Goal: Task Accomplishment & Management: Complete application form

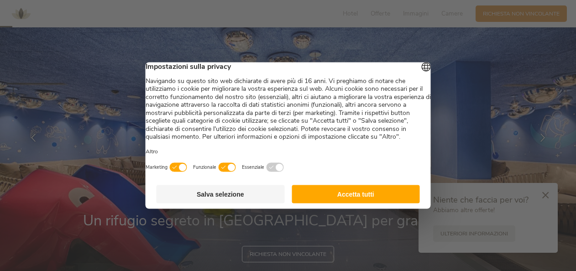
click at [359, 203] on button "Accetta tutti" at bounding box center [355, 194] width 128 height 18
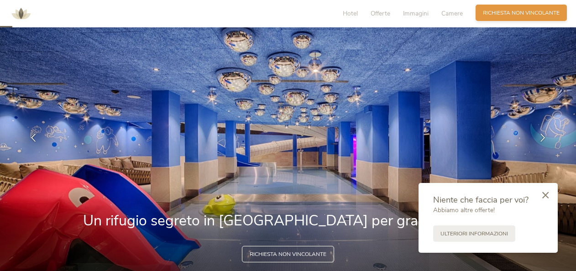
click at [551, 11] on span "Richiesta non vincolante" at bounding box center [521, 13] width 77 height 8
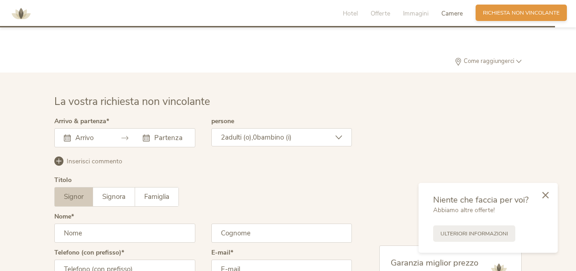
scroll to position [2200, 0]
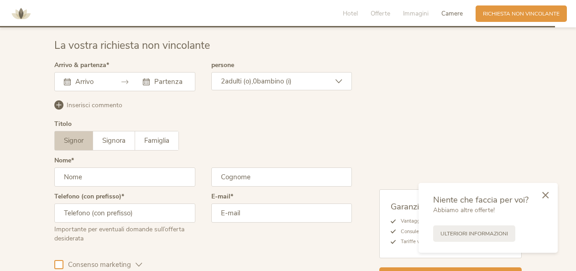
click at [88, 83] on input "text" at bounding box center [89, 81] width 33 height 9
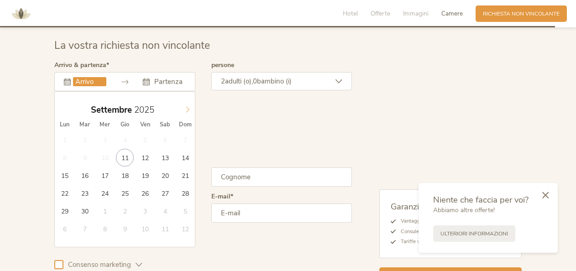
click at [185, 106] on icon at bounding box center [187, 109] width 6 height 6
click at [182, 106] on span at bounding box center [188, 107] width 16 height 13
click at [184, 107] on icon at bounding box center [187, 109] width 6 height 6
type input "2025"
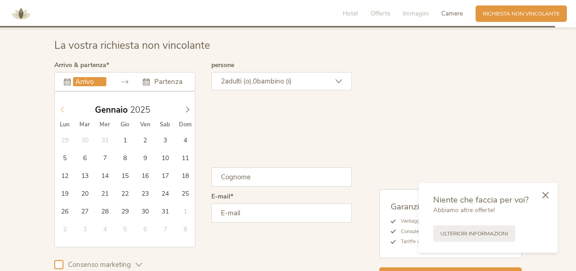
click at [59, 104] on span at bounding box center [63, 107] width 16 height 13
type input "27.12.2025"
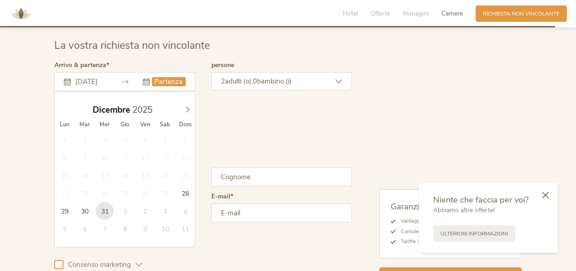
type input "31.12.2025"
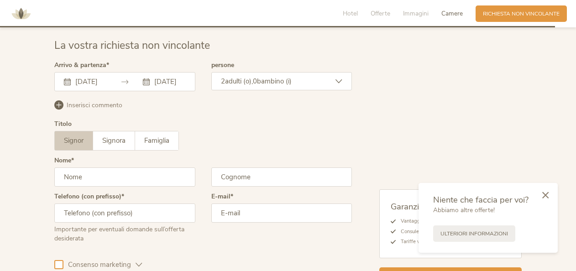
scroll to position [0, 0]
click at [275, 77] on span "bambino (i)" at bounding box center [274, 81] width 35 height 9
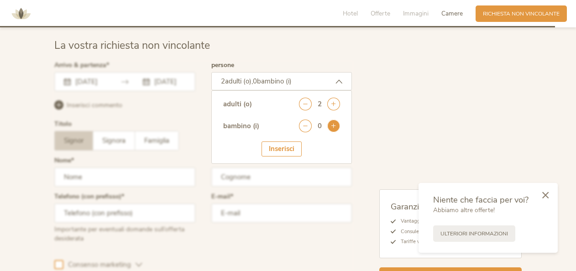
click at [337, 128] on icon at bounding box center [333, 125] width 13 height 13
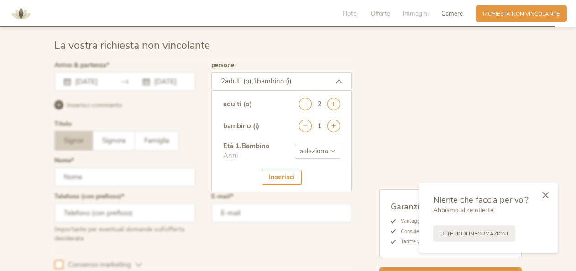
click at [198, 122] on div at bounding box center [203, 173] width 302 height 226
click at [294, 141] on div "Età 1 . Bambino Anni seleziona 0 1 2 3 4 5 6 7 8 9 10 11 12 13 14 15 16 17" at bounding box center [281, 155] width 117 height 28
click at [299, 146] on select "seleziona 0 1 2 3 4 5 6 7 8 9 10 11 12 13 14 15 16 17" at bounding box center [317, 151] width 45 height 15
select select "2"
click at [295, 144] on select "seleziona 0 1 2 3 4 5 6 7 8 9 10 11 12 13 14 15 16 17" at bounding box center [317, 151] width 45 height 15
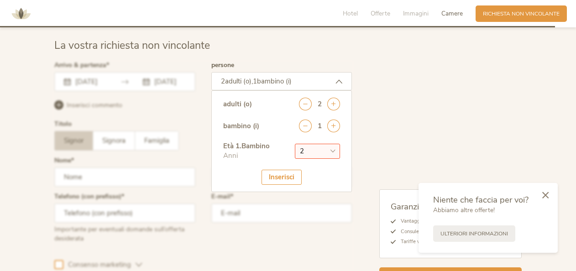
click at [271, 178] on div "Inserisci" at bounding box center [281, 177] width 40 height 15
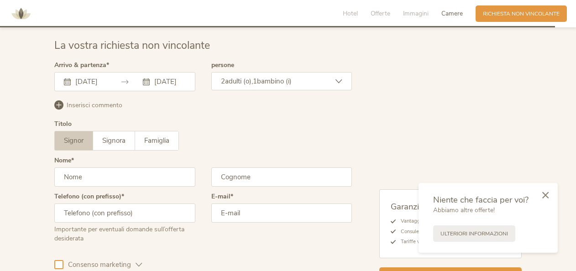
click at [114, 167] on input "text" at bounding box center [124, 176] width 141 height 19
type input "Francesca"
type input "Visioni"
type input "+393382410050"
type input "fra.visioni@gmail.com"
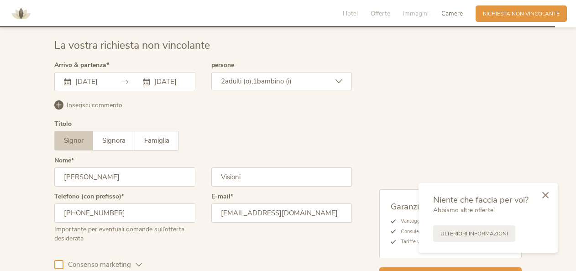
click at [545, 192] on icon at bounding box center [545, 195] width 6 height 7
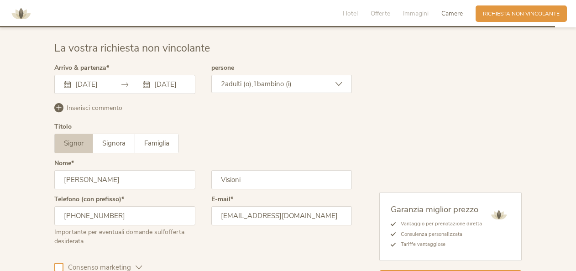
scroll to position [2283, 0]
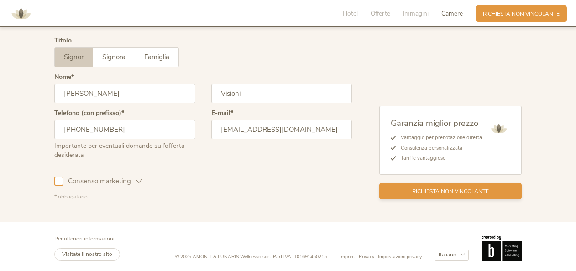
click at [439, 192] on span "Richiesta non vincolante" at bounding box center [450, 191] width 77 height 8
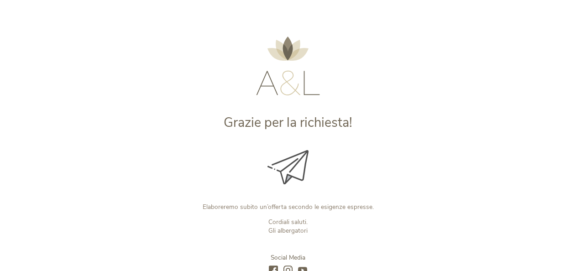
drag, startPoint x: 572, startPoint y: 58, endPoint x: 501, endPoint y: 15, distance: 82.9
click at [571, 78] on div "Grazie per la richiesta! Elaboreremo subito un’offerta secondo le esigenze espr…" at bounding box center [288, 151] width 576 height 303
